Goal: Task Accomplishment & Management: Manage account settings

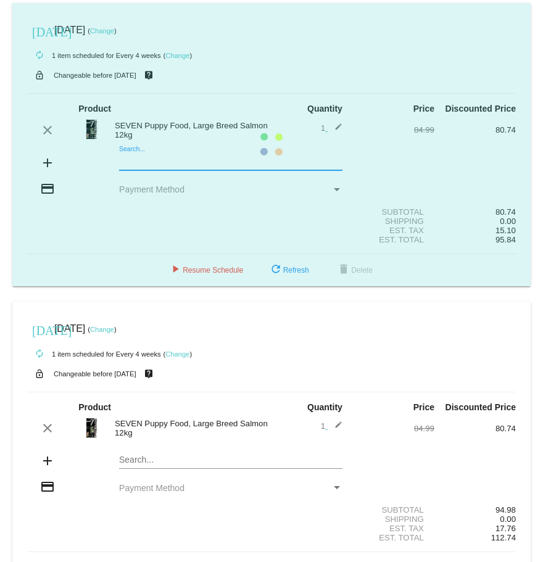
click at [143, 165] on mat-card "[DATE] [DATE] ( Change ) autorenew 1 item scheduled for Every 4 weeks ( Change …" at bounding box center [271, 144] width 518 height 283
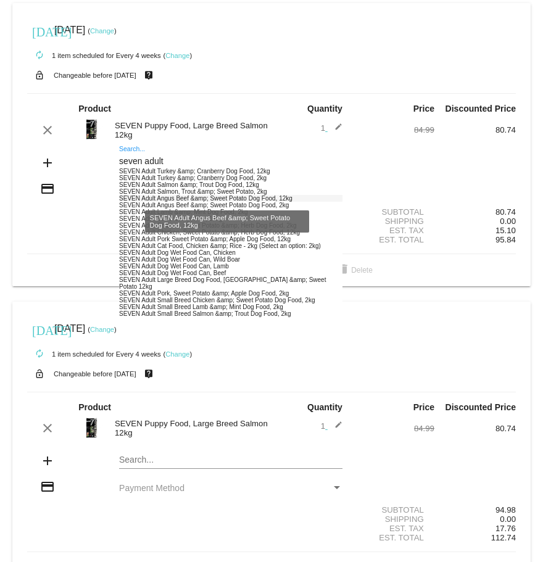
type input "seven adult"
click at [185, 196] on div "SEVEN Adult Angus Beef &amp; Sweet Potato Dog Food, 12kg" at bounding box center [230, 198] width 223 height 7
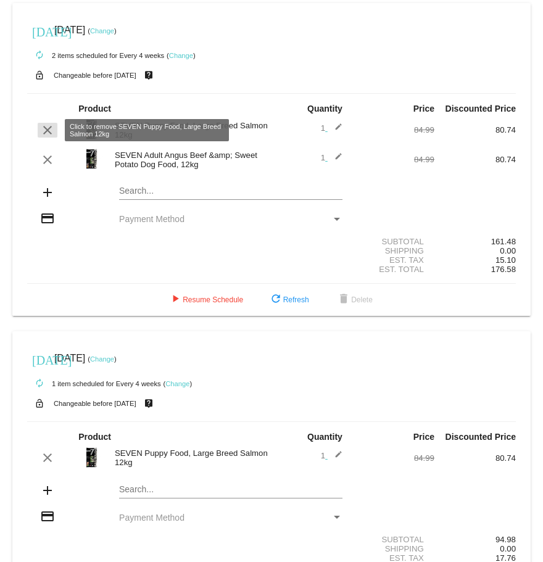
click at [48, 128] on mat-icon "clear" at bounding box center [47, 130] width 15 height 15
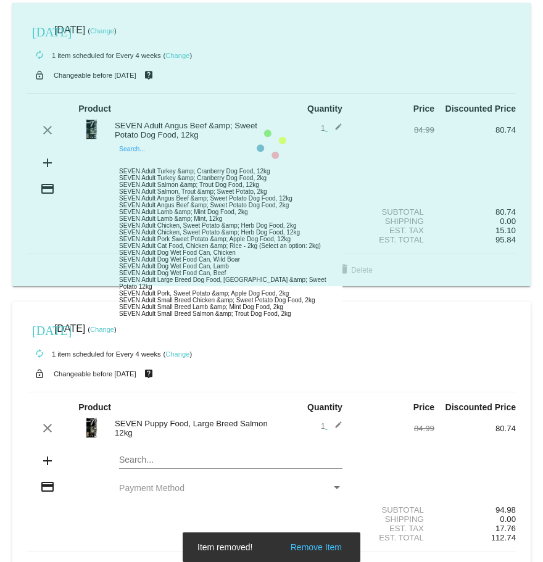
click at [147, 162] on mat-card "[DATE] [DATE] ( Change ) autorenew 1 item scheduled for Every 4 weeks ( Change …" at bounding box center [271, 144] width 518 height 283
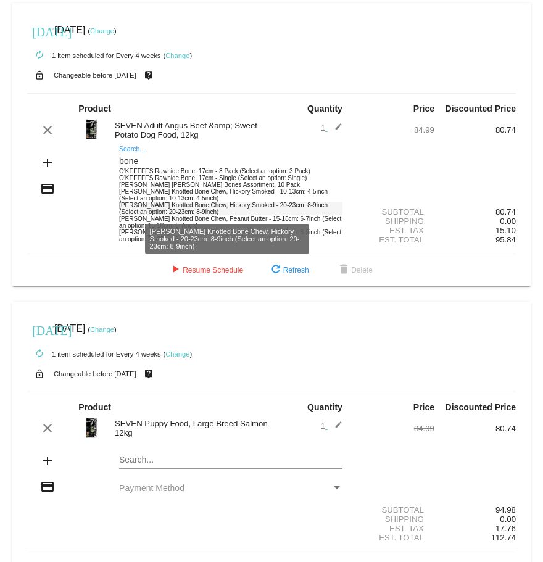
type input "bone"
click at [167, 205] on div "[PERSON_NAME] Knotted Bone Chew, Hickory Smoked - 20-23cm: 8-9inch (Select an o…" at bounding box center [230, 209] width 223 height 14
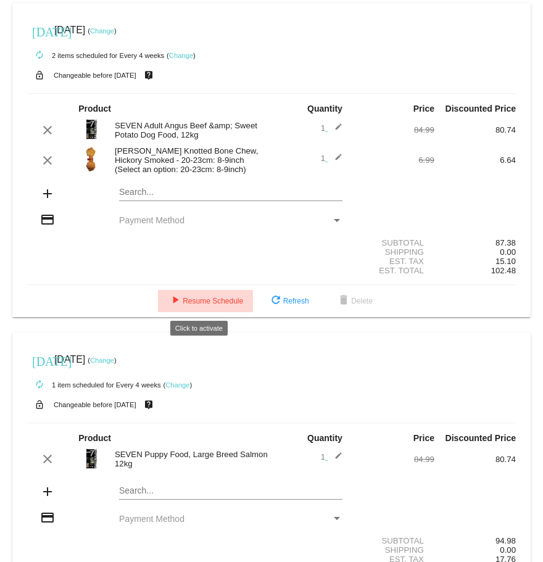
click at [225, 298] on span "play_arrow Resume Schedule" at bounding box center [205, 301] width 75 height 9
